Goal: Communication & Community: Answer question/provide support

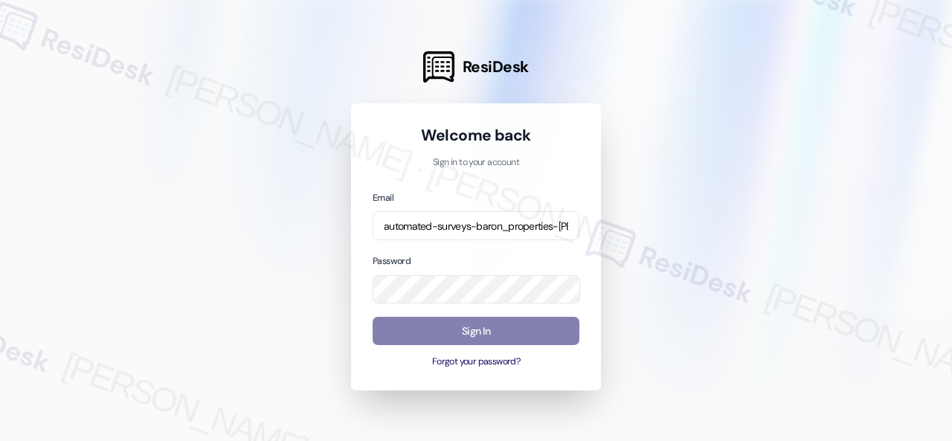
scroll to position [0, 144]
type input "automated-surveys-baron_properties-[PERSON_NAME].[PERSON_NAME]@baron_[DOMAIN_NA…"
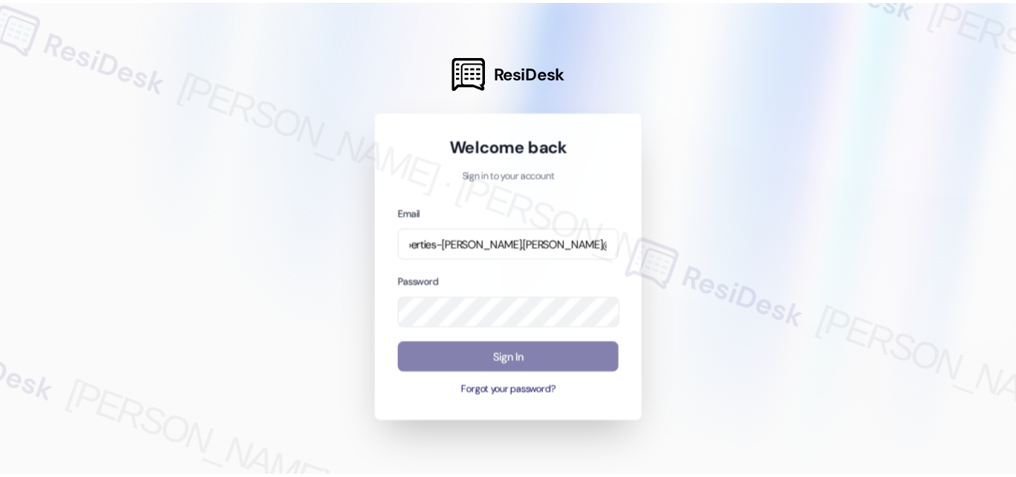
scroll to position [0, 0]
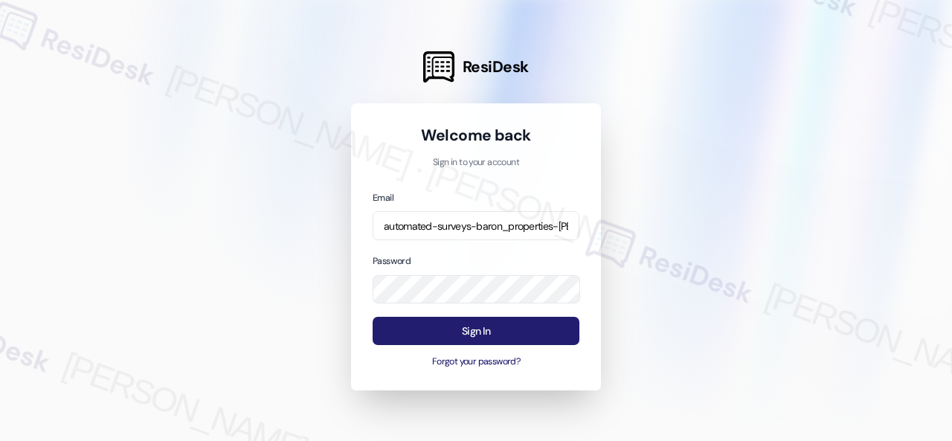
click at [431, 325] on button "Sign In" at bounding box center [476, 331] width 207 height 29
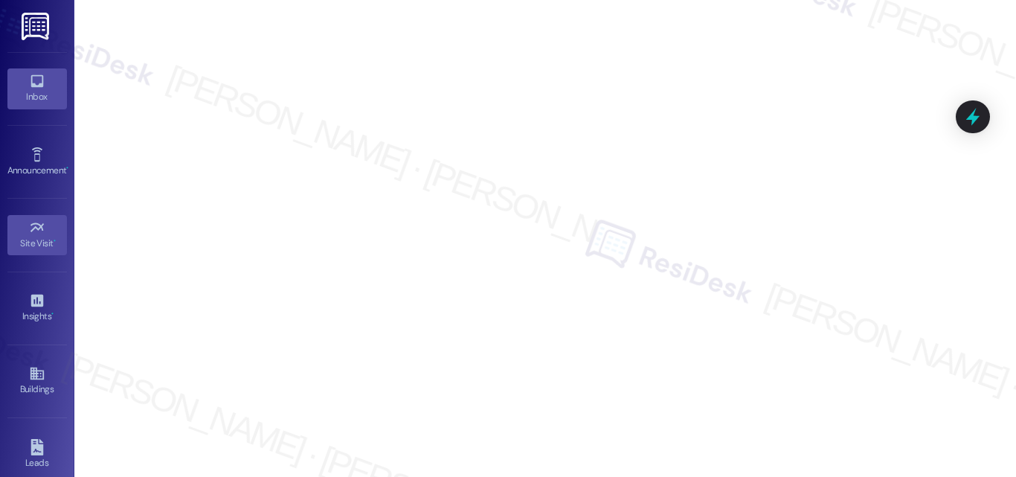
click at [37, 89] on div "Inbox" at bounding box center [37, 96] width 74 height 15
